Goal: Transaction & Acquisition: Purchase product/service

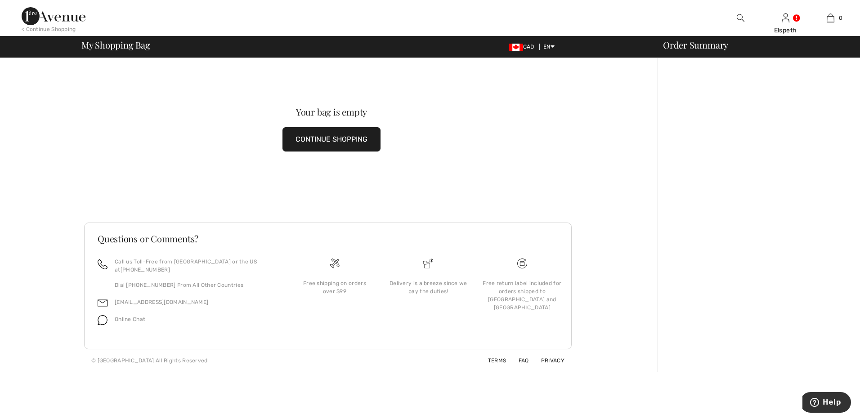
click at [294, 143] on button "CONTINUE SHOPPING" at bounding box center [331, 139] width 98 height 24
click at [342, 138] on button "CONTINUE SHOPPING" at bounding box center [331, 139] width 98 height 24
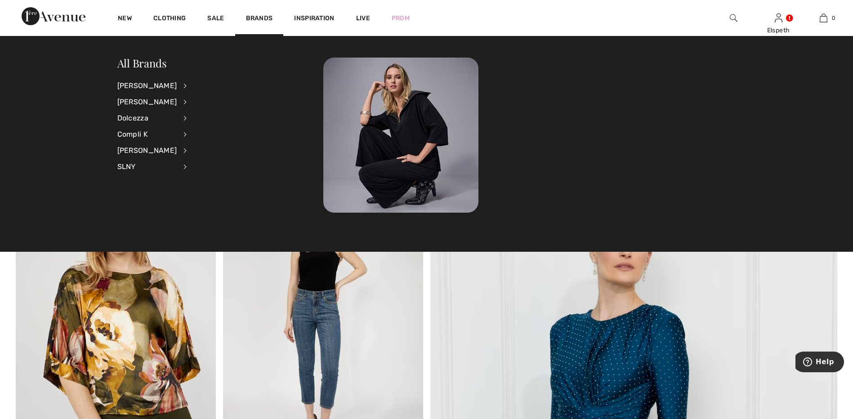
click at [176, 99] on li "Frank Lyman View All Accessories Dresses & Jumpsuits Jackets & Blazers Outerwea…" at bounding box center [157, 102] width 81 height 16
click at [158, 101] on div "[PERSON_NAME]" at bounding box center [147, 102] width 60 height 16
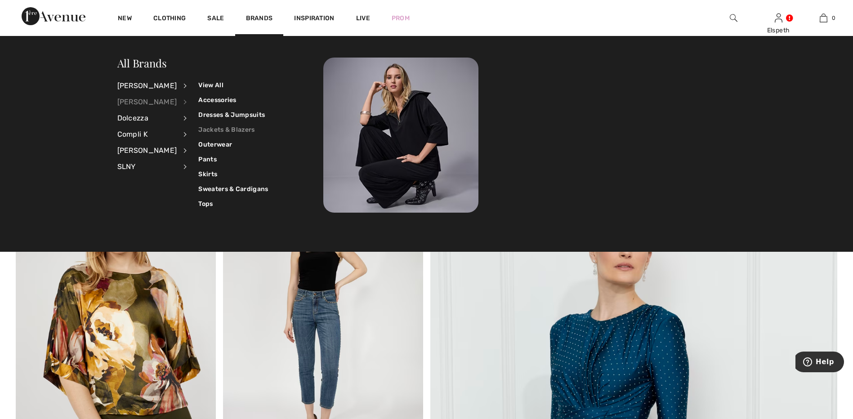
click at [210, 127] on link "Jackets & Blazers" at bounding box center [233, 129] width 70 height 15
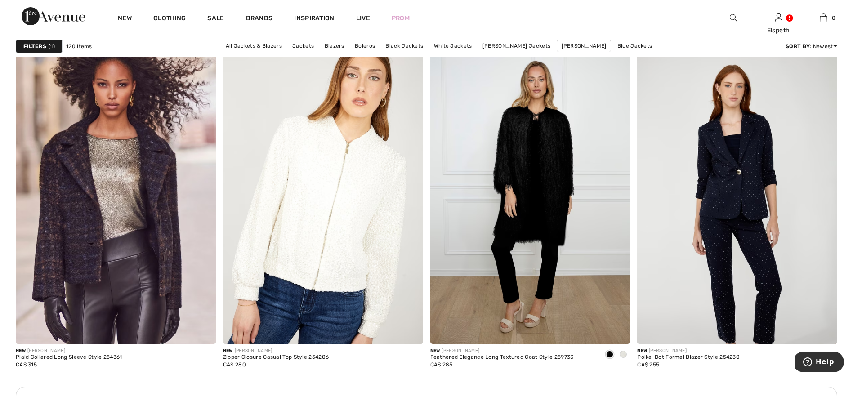
scroll to position [1212, 0]
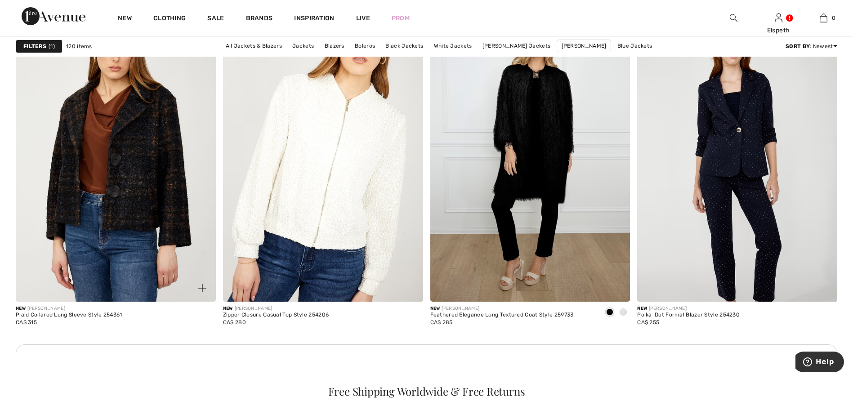
click at [151, 165] on img at bounding box center [116, 152] width 200 height 300
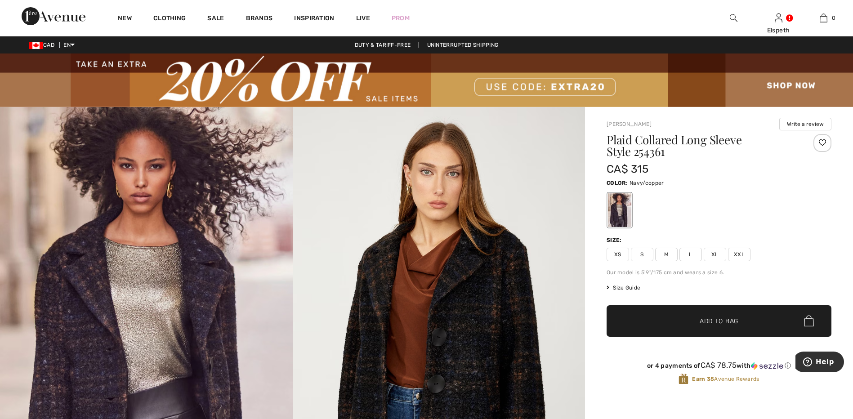
click at [690, 254] on span "L" at bounding box center [690, 254] width 22 height 13
click at [723, 318] on span "Add to Bag" at bounding box center [719, 320] width 39 height 9
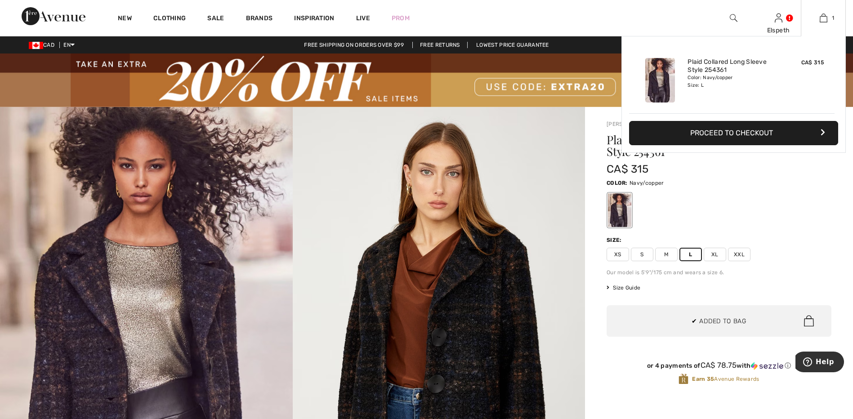
click at [719, 137] on button "Proceed to Checkout" at bounding box center [733, 133] width 209 height 24
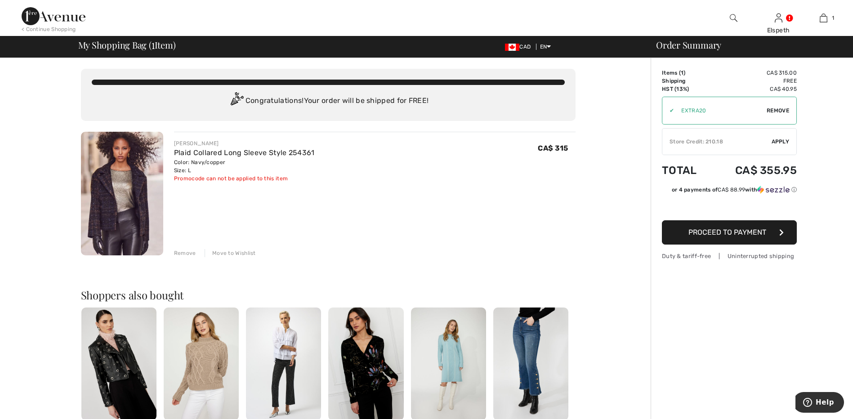
click at [774, 142] on span "Apply" at bounding box center [780, 142] width 18 height 8
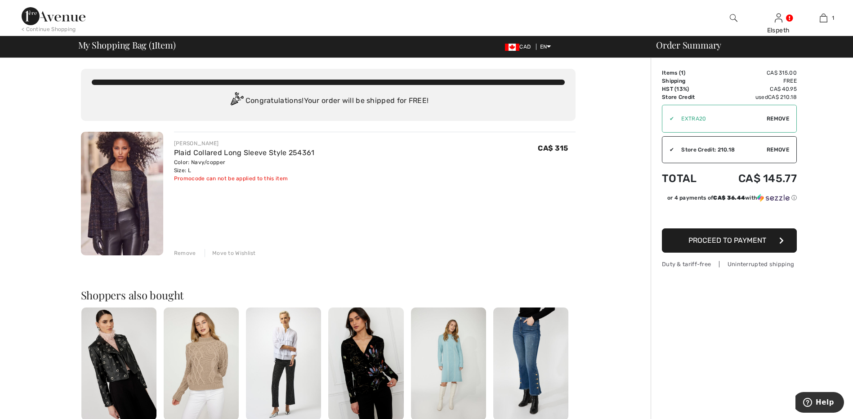
click at [734, 237] on span "Proceed to Payment" at bounding box center [727, 240] width 78 height 9
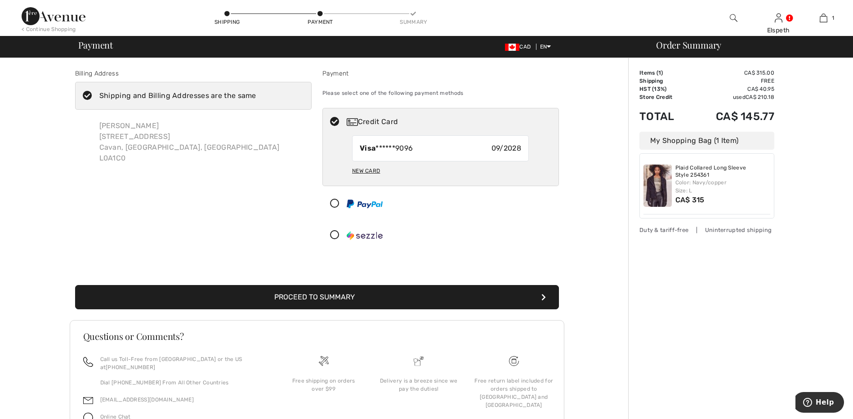
click at [367, 171] on div "New Card" at bounding box center [366, 170] width 28 height 15
radio input "true"
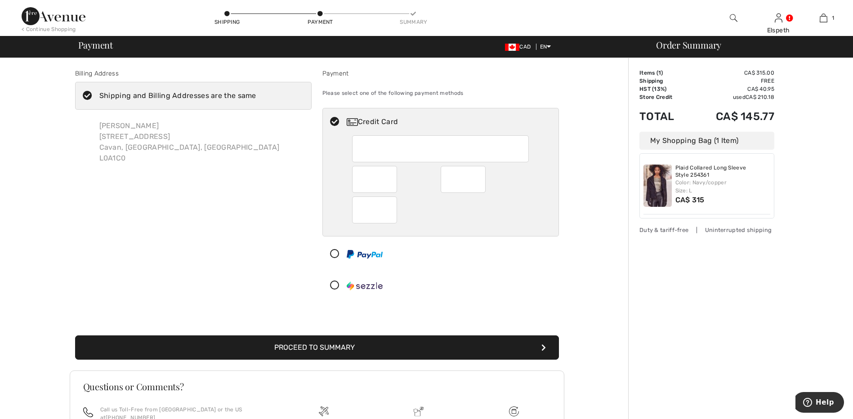
click at [374, 348] on button "Proceed to Summary" at bounding box center [317, 347] width 484 height 24
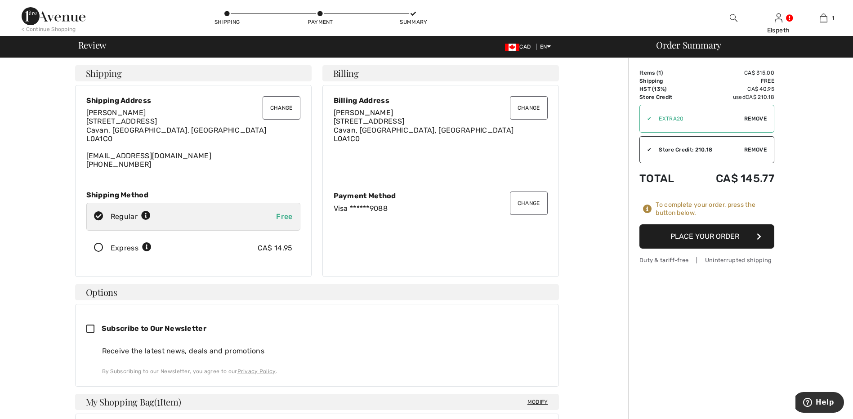
click at [683, 238] on button "Place Your Order" at bounding box center [706, 236] width 135 height 24
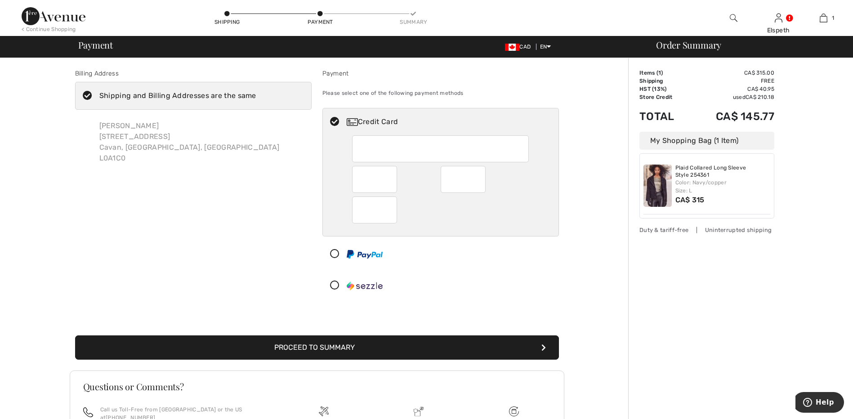
drag, startPoint x: 380, startPoint y: 166, endPoint x: 406, endPoint y: 183, distance: 30.9
click at [406, 183] on div at bounding box center [440, 179] width 177 height 88
radio input "true"
click at [353, 343] on button "Proceed to Summary" at bounding box center [317, 347] width 484 height 24
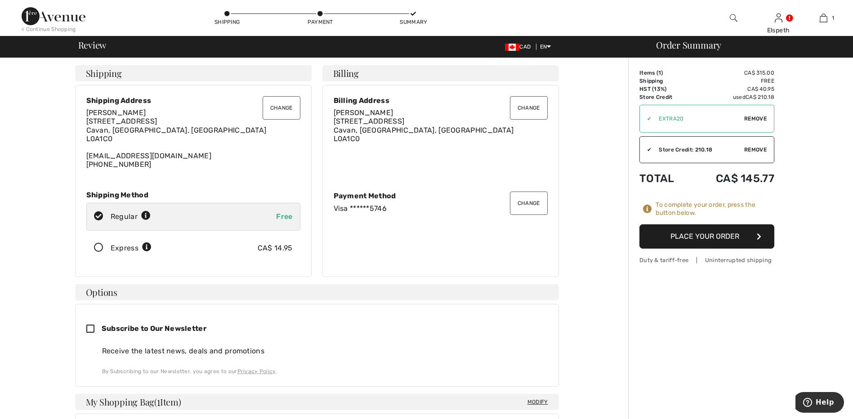
click at [702, 234] on button "Place Your Order" at bounding box center [706, 236] width 135 height 24
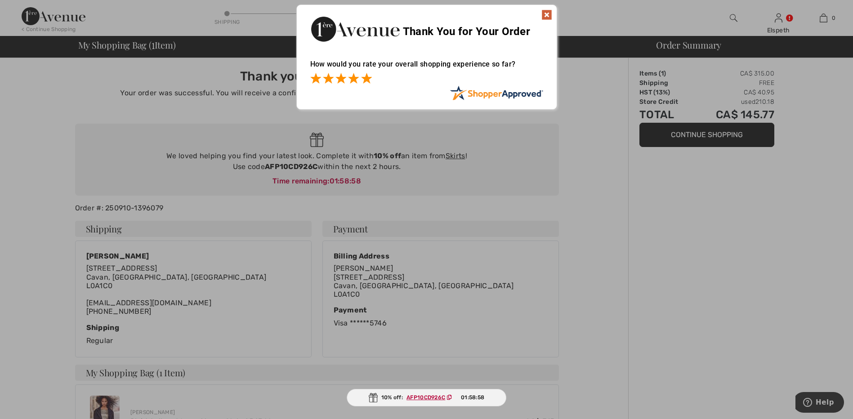
click at [365, 78] on span at bounding box center [366, 78] width 11 height 11
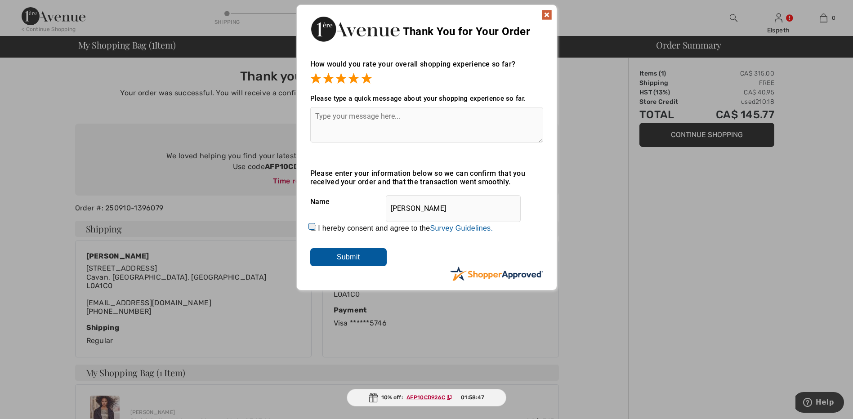
click at [320, 112] on textarea at bounding box center [426, 125] width 233 height 36
type textarea "Seamless"
click at [359, 249] on input "Submit" at bounding box center [348, 257] width 76 height 18
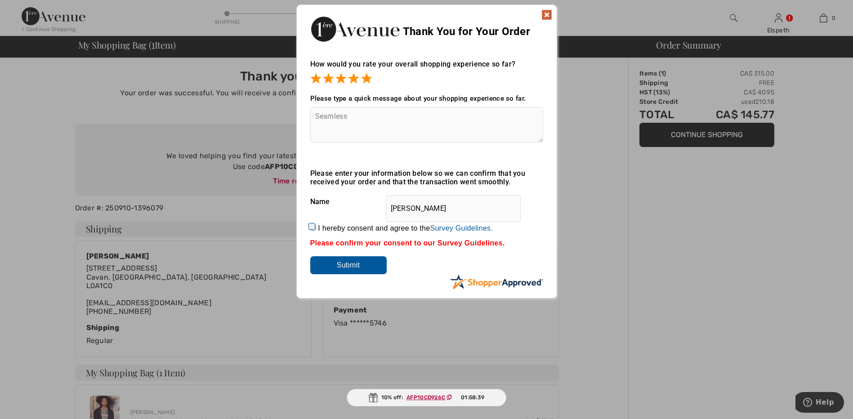
click at [312, 227] on input "I hereby consent and agree to the By submitting a review, you grant permission …" at bounding box center [313, 228] width 6 height 6
checkbox input "true"
click at [345, 267] on input "Submit" at bounding box center [348, 265] width 76 height 18
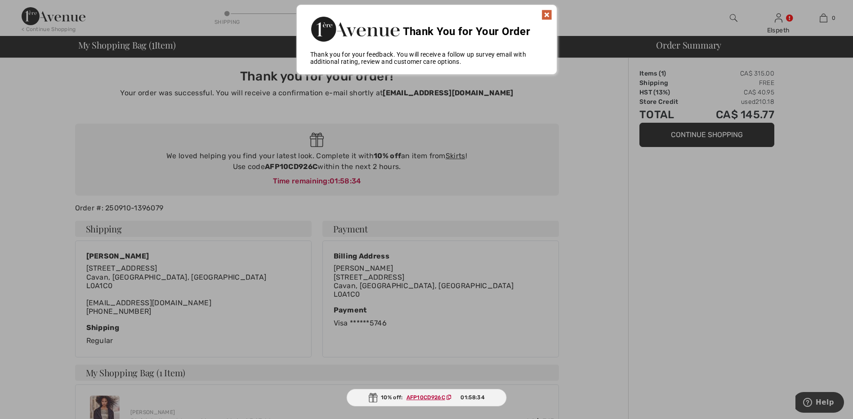
click at [546, 12] on img at bounding box center [546, 14] width 11 height 11
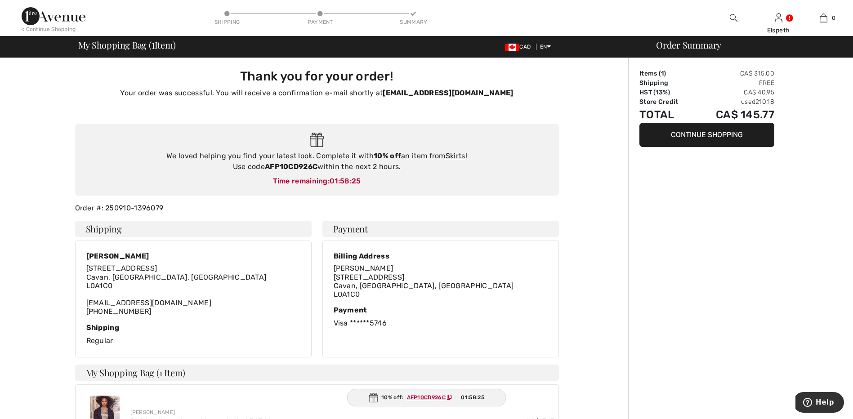
click at [852, 412] on div "Order Summary Items ( 1 ) CA$ 315.00 Shipping Free HST (13%) CA$ 40.95 Store Cr…" at bounding box center [740, 333] width 225 height 550
